Goal: Task Accomplishment & Management: Manage account settings

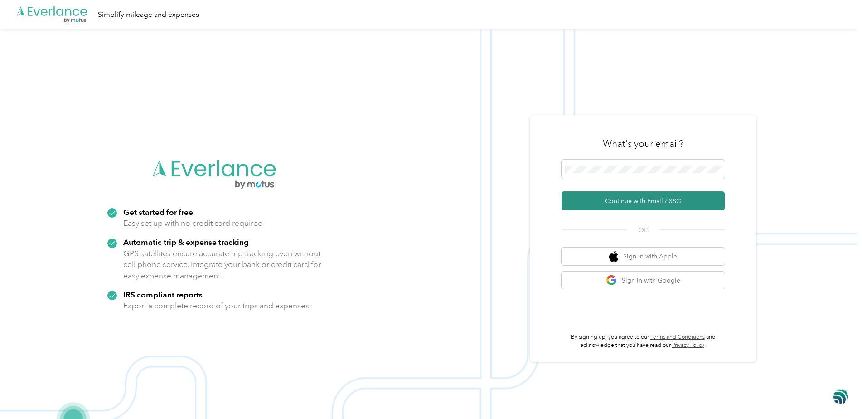
click at [614, 202] on button "Continue with Email / SSO" at bounding box center [642, 200] width 163 height 19
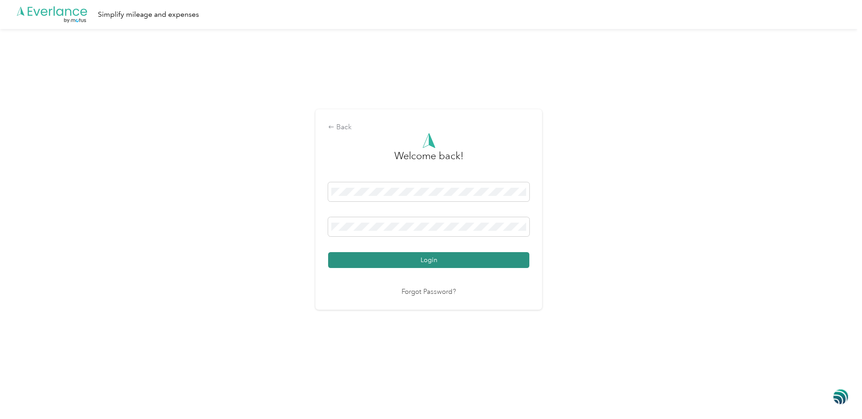
click at [431, 261] on button "Login" at bounding box center [428, 260] width 201 height 16
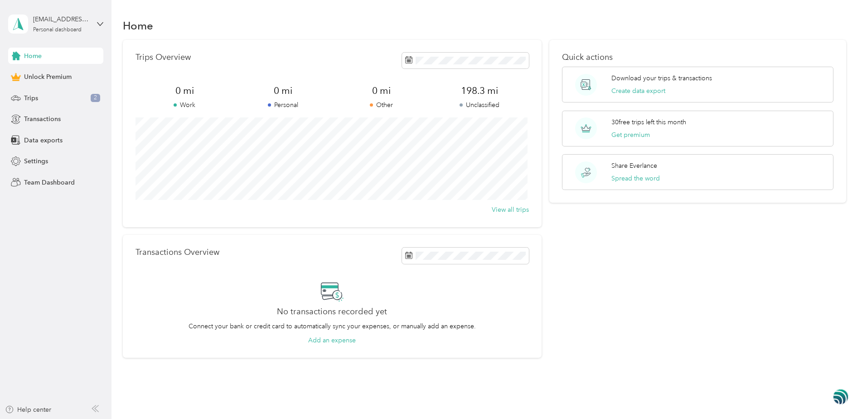
click at [43, 58] on div "Home" at bounding box center [55, 56] width 95 height 16
click at [28, 55] on span "Home" at bounding box center [33, 56] width 18 height 10
click at [27, 162] on span "Settings" at bounding box center [36, 161] width 24 height 10
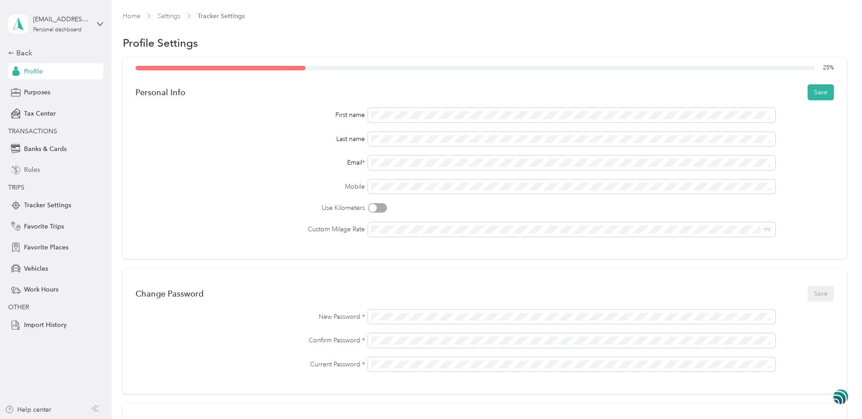
click at [31, 170] on span "Rules" at bounding box center [32, 170] width 16 height 10
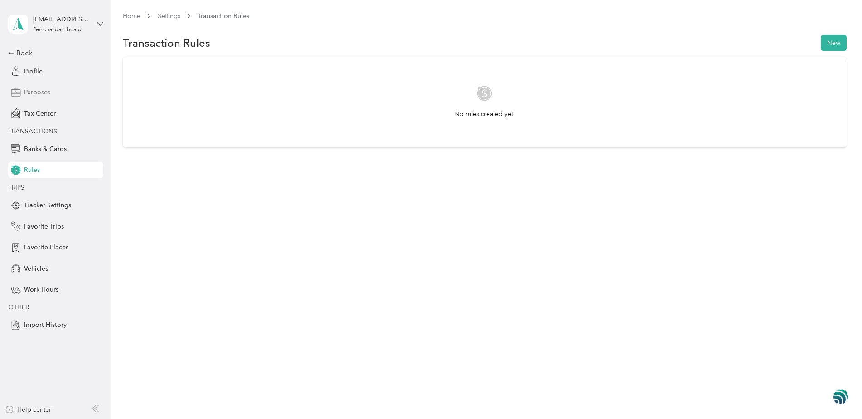
click at [39, 92] on span "Purposes" at bounding box center [37, 92] width 26 height 10
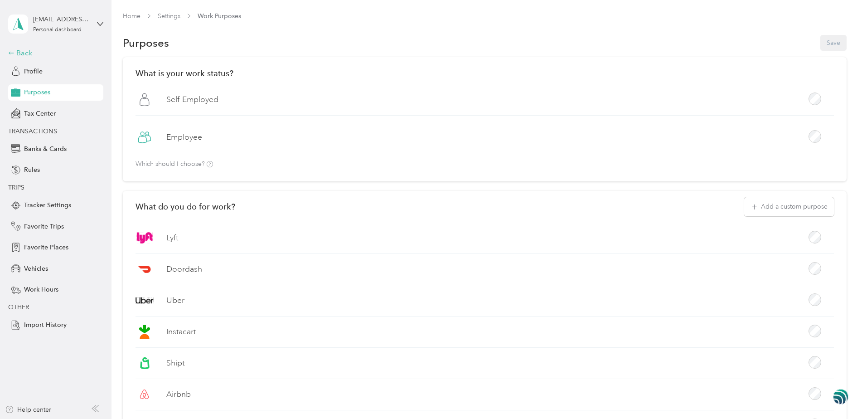
click at [17, 52] on div "Back" at bounding box center [53, 53] width 91 height 11
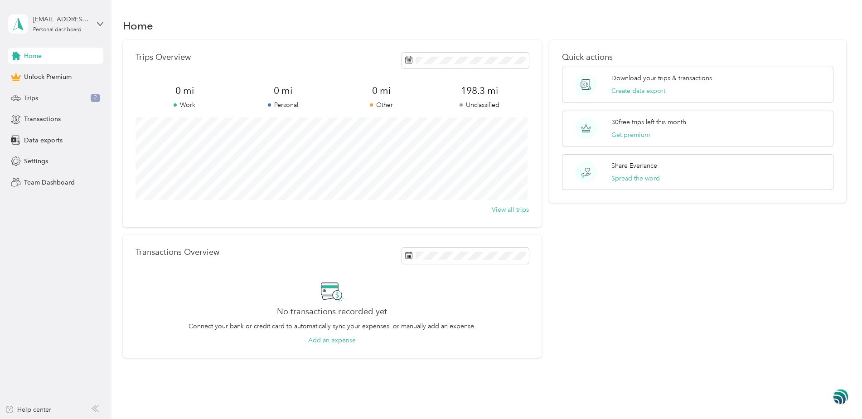
click at [17, 52] on icon at bounding box center [16, 56] width 10 height 10
click at [20, 24] on polygon at bounding box center [20, 24] width 5 height 12
click at [56, 28] on div "Personal dashboard" at bounding box center [57, 29] width 48 height 5
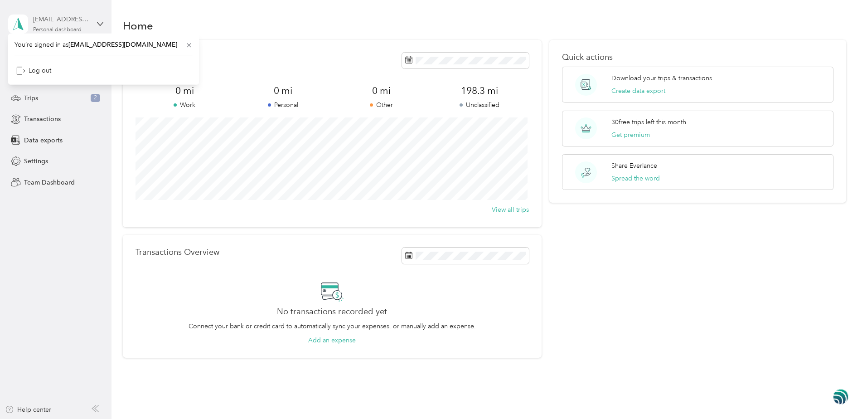
click at [57, 28] on div "Personal dashboard" at bounding box center [57, 29] width 48 height 5
click at [0, 262] on html "[EMAIL_ADDRESS][DOMAIN_NAME] Personal dashboard Home Unlock Premium Trips 2 Tra…" at bounding box center [428, 209] width 857 height 419
click at [37, 159] on span "Settings" at bounding box center [36, 161] width 24 height 10
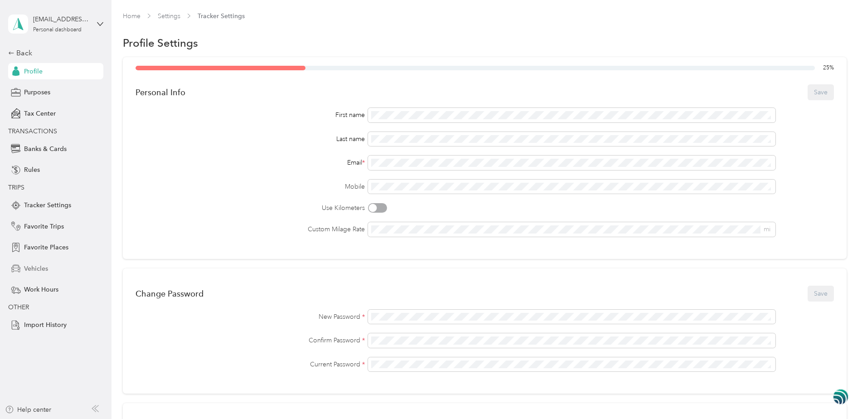
click at [34, 268] on span "Vehicles" at bounding box center [36, 269] width 24 height 10
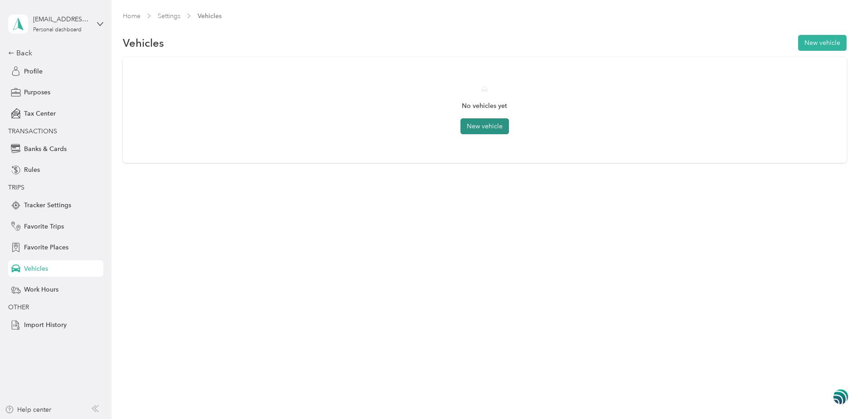
click at [492, 126] on button "New vehicle" at bounding box center [484, 126] width 48 height 16
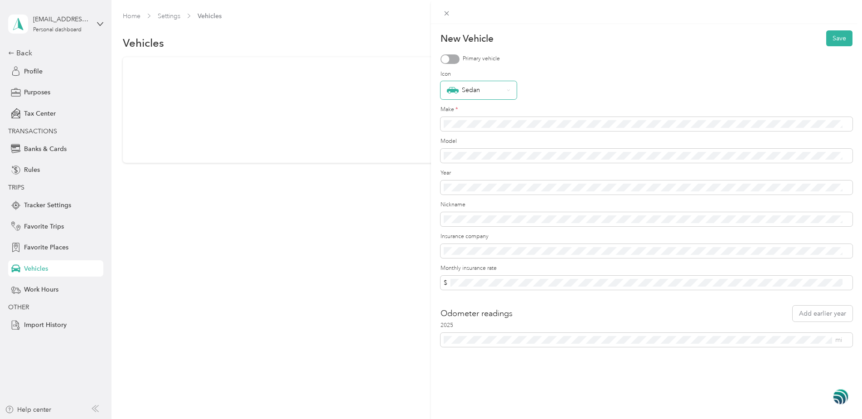
click at [511, 89] on div "Sedan" at bounding box center [478, 90] width 76 height 18
click at [571, 88] on div "Sedan" at bounding box center [646, 90] width 412 height 18
click at [568, 91] on div "Sedan" at bounding box center [646, 90] width 412 height 18
click at [469, 90] on div "Sedan" at bounding box center [475, 90] width 57 height 12
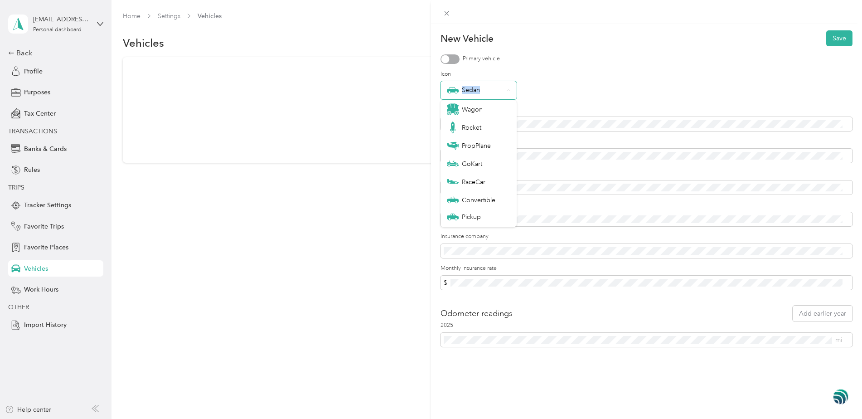
click at [469, 90] on div "Sedan" at bounding box center [475, 90] width 57 height 12
drag, startPoint x: 469, startPoint y: 90, endPoint x: 402, endPoint y: 111, distance: 69.9
click at [402, 111] on div "New Vehicle Save Primary vehicle Icon Sedan Make * Model Year Nickname Insuranc…" at bounding box center [431, 209] width 862 height 419
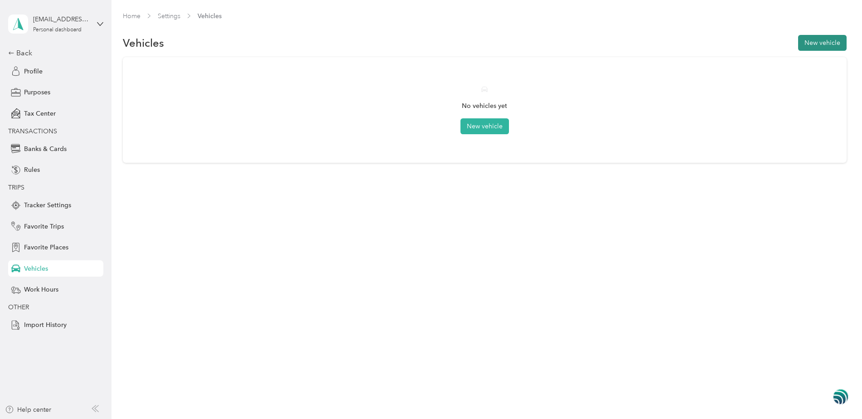
click at [827, 42] on button "New vehicle" at bounding box center [822, 43] width 48 height 16
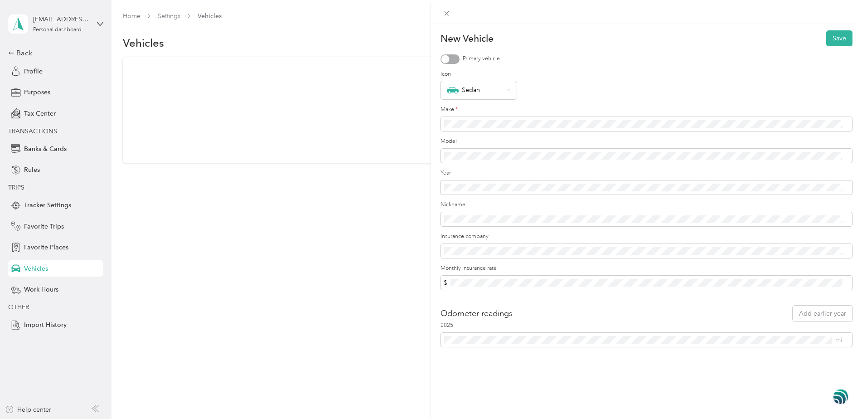
click at [837, 392] on img at bounding box center [840, 396] width 15 height 17
click at [554, 109] on div at bounding box center [552, 105] width 11 height 11
click at [554, 109] on div at bounding box center [551, 111] width 11 height 11
click at [129, 13] on div "New Vehicle Save Primary vehicle Icon Sedan Make * Model Year Nickname Insuranc…" at bounding box center [431, 209] width 862 height 419
